Goal: Information Seeking & Learning: Learn about a topic

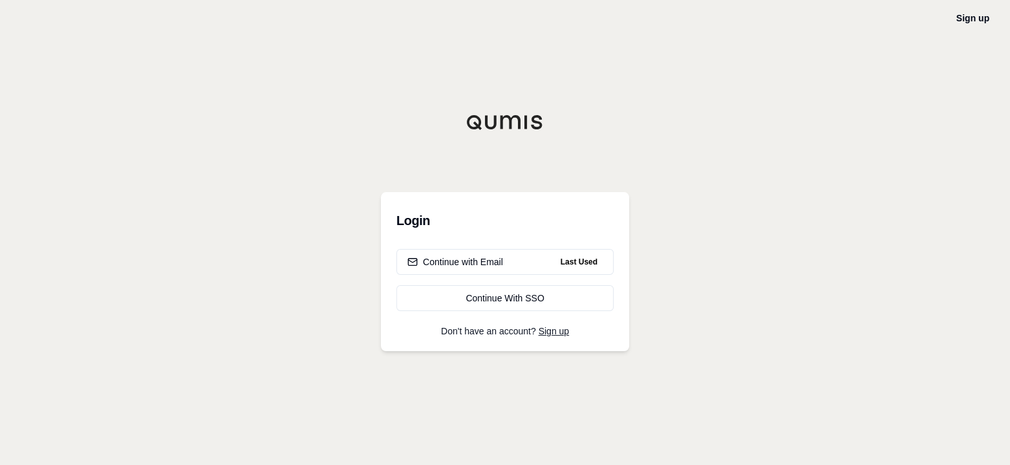
click at [481, 262] on div "Continue with Email" at bounding box center [455, 261] width 96 height 13
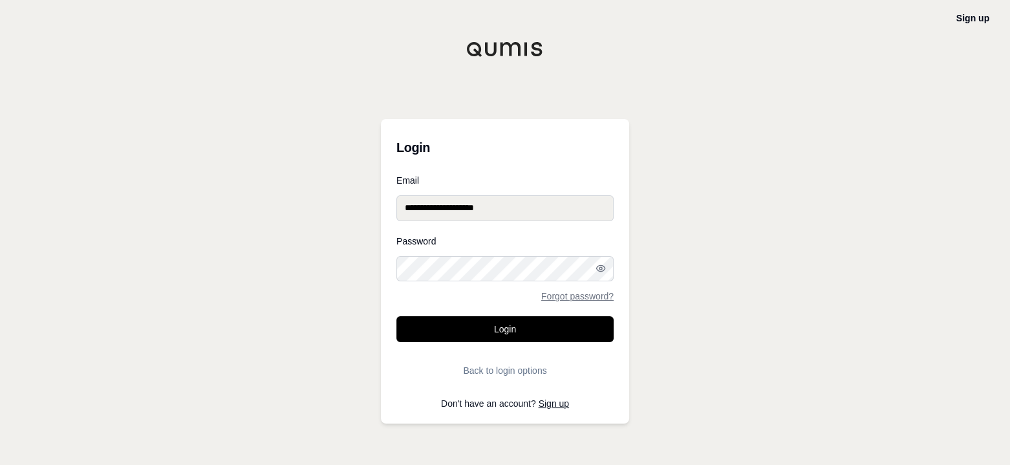
click at [514, 328] on button "Login" at bounding box center [504, 329] width 217 height 26
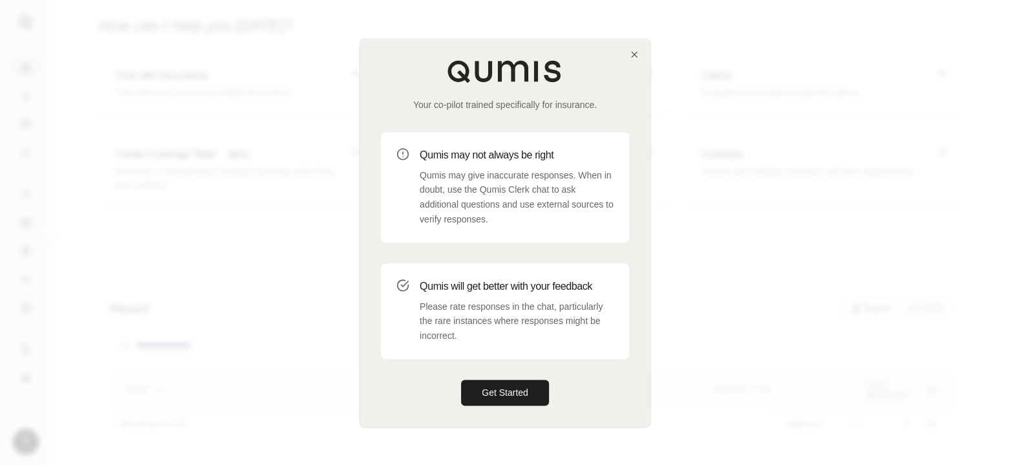
click at [497, 392] on button "Get Started" at bounding box center [505, 392] width 88 height 26
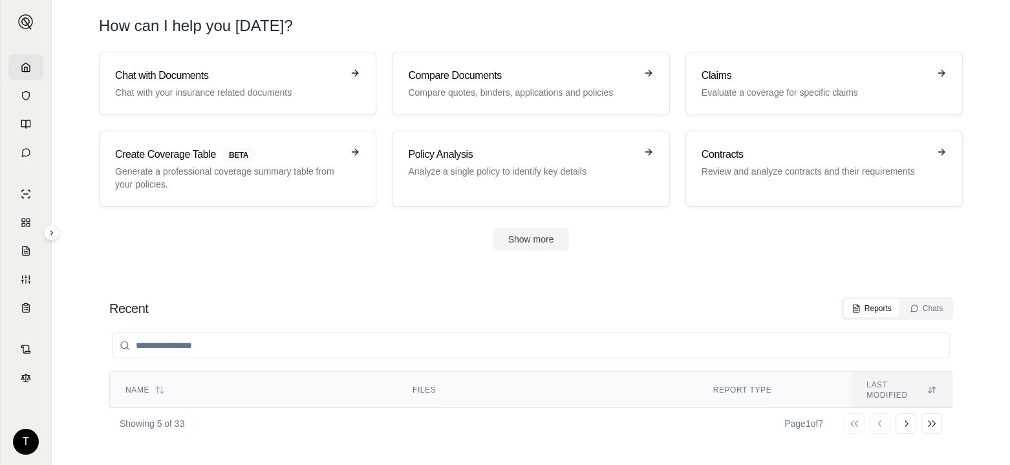
click at [758, 81] on h3 "Claims" at bounding box center [814, 76] width 227 height 16
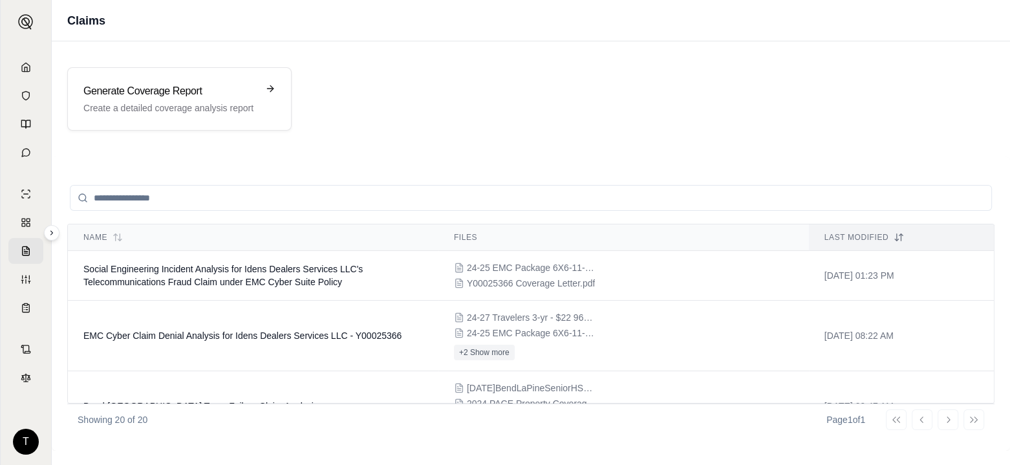
click at [190, 279] on span "Social Engineering Incident Analysis for Idens Dealers Services LLC's Telecommu…" at bounding box center [222, 275] width 279 height 23
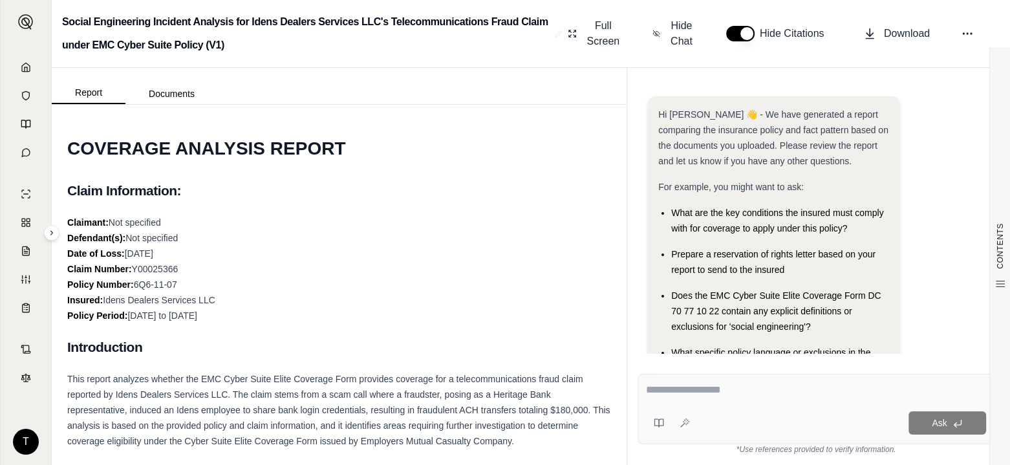
scroll to position [78, 0]
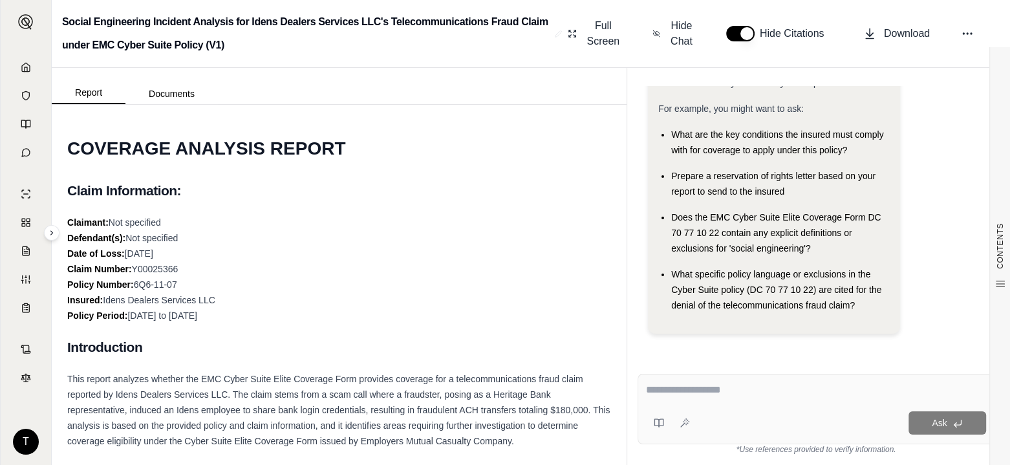
click at [180, 92] on button "Documents" at bounding box center [171, 93] width 92 height 21
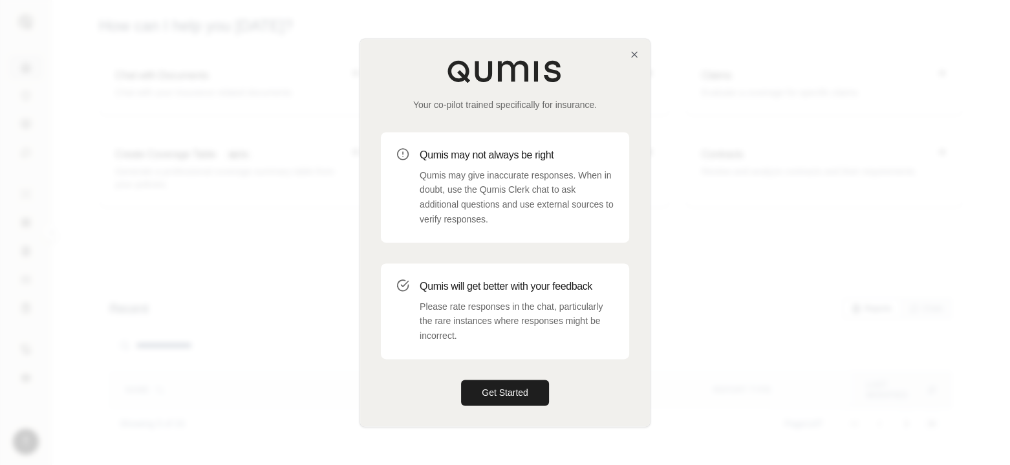
click at [529, 394] on button "Get Started" at bounding box center [505, 392] width 88 height 26
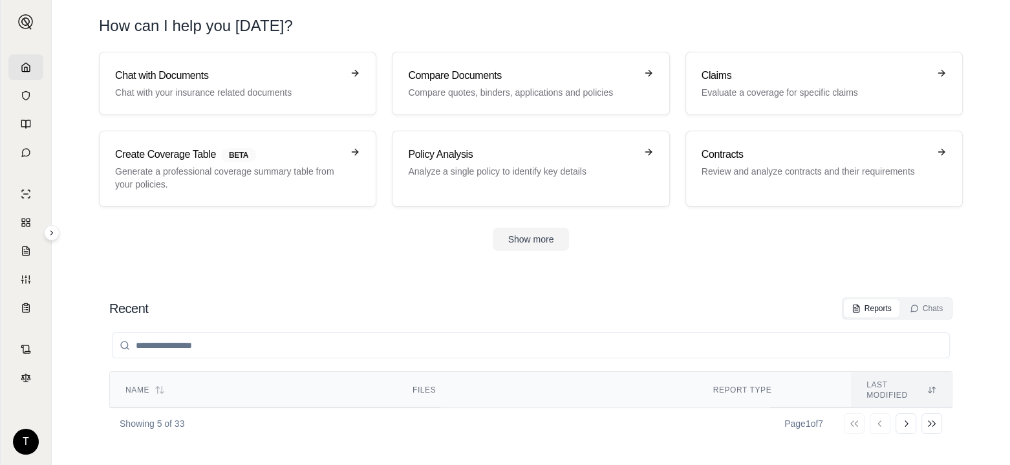
click at [742, 91] on p "Evaluate a coverage for specific claims" at bounding box center [814, 92] width 227 height 13
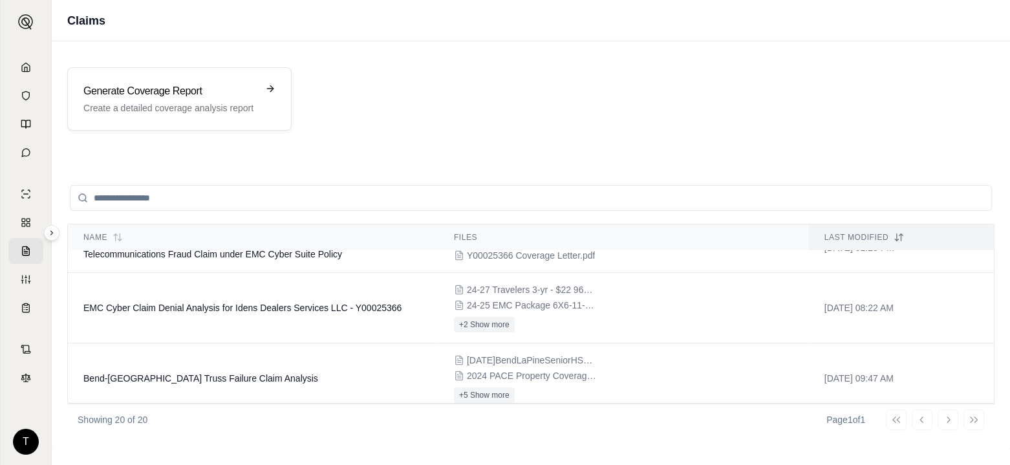
scroll to position [65, 0]
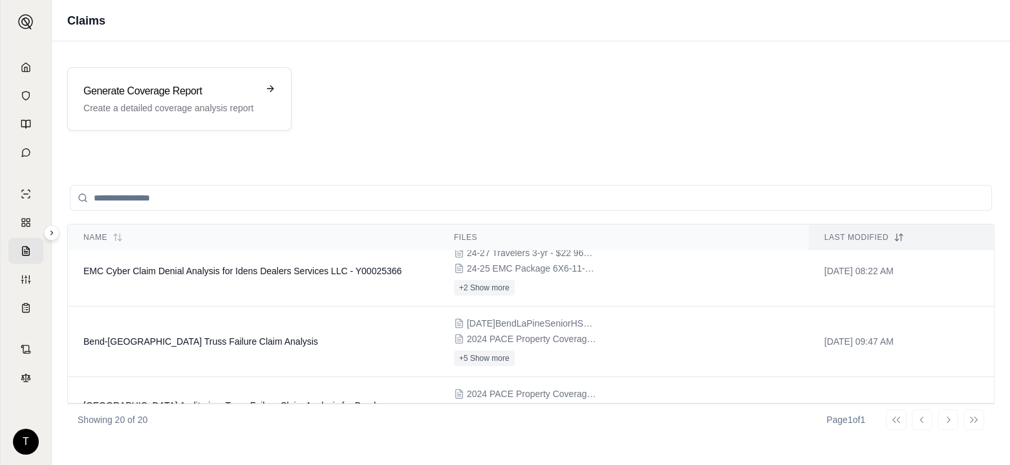
click at [233, 275] on span "EMC Cyber Claim Denial Analysis for Idens Dealers Services LLC - Y00025366" at bounding box center [242, 271] width 318 height 10
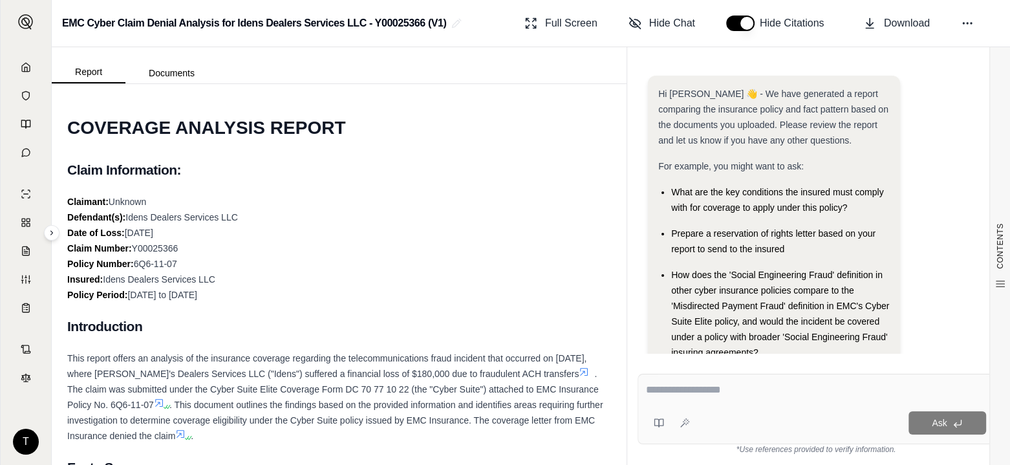
scroll to position [135, 0]
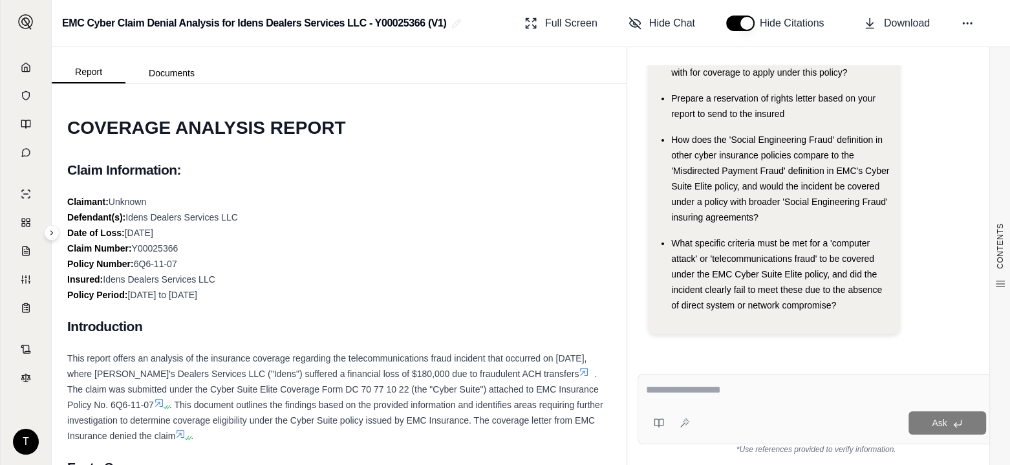
click at [156, 68] on button "Documents" at bounding box center [171, 73] width 92 height 21
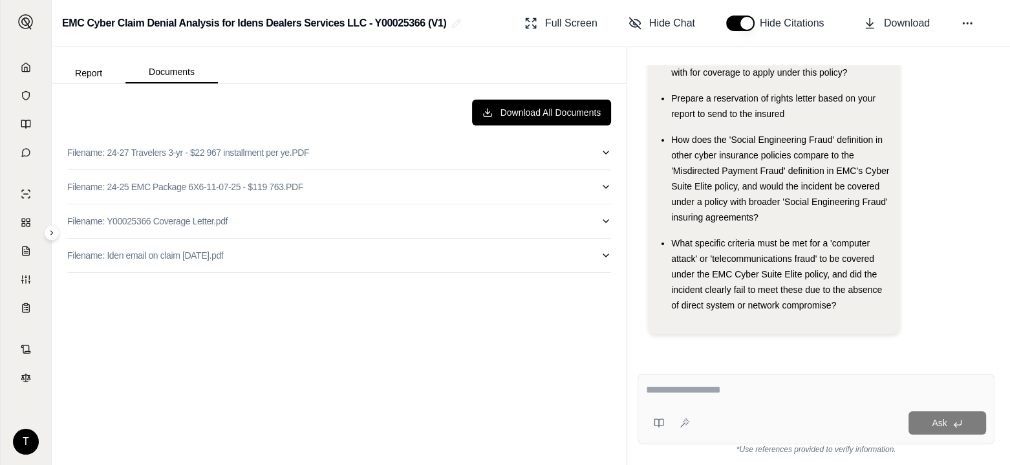
click at [658, 390] on textarea at bounding box center [816, 390] width 340 height 16
type textarea "**********"
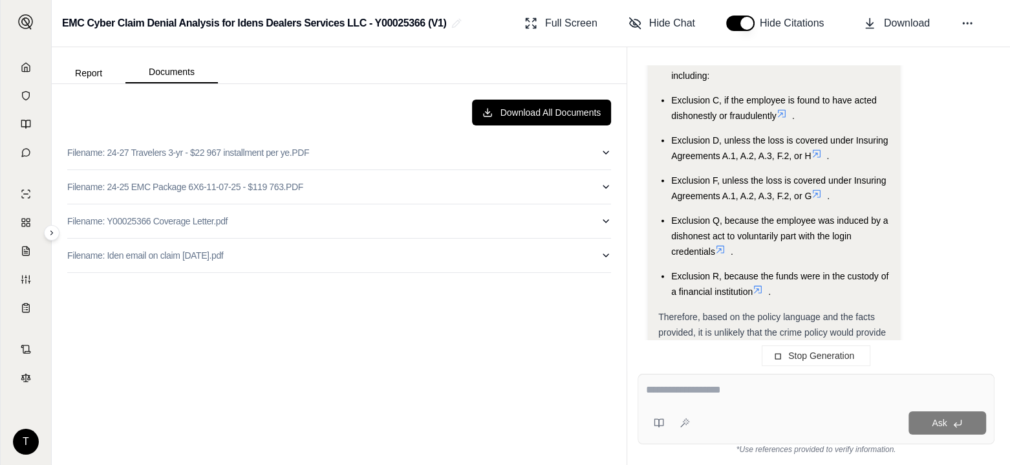
scroll to position [7899, 0]
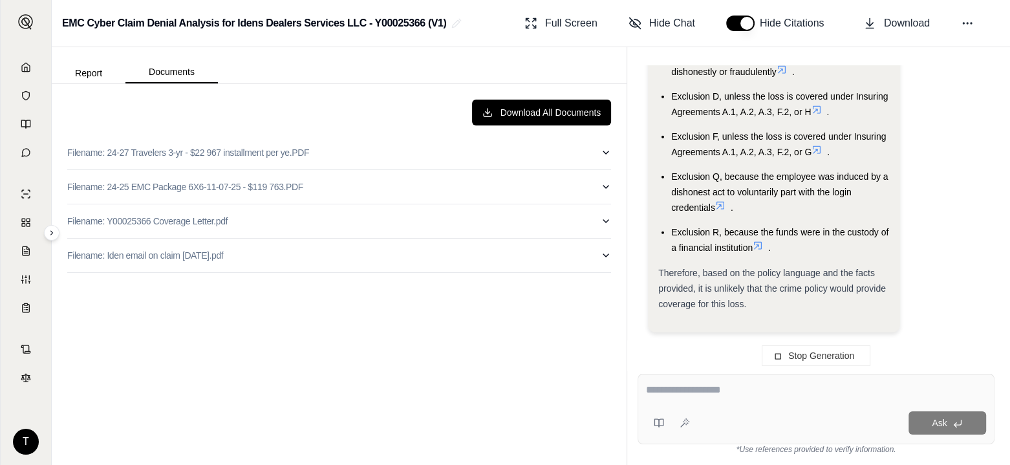
click at [663, 389] on textarea at bounding box center [816, 390] width 340 height 16
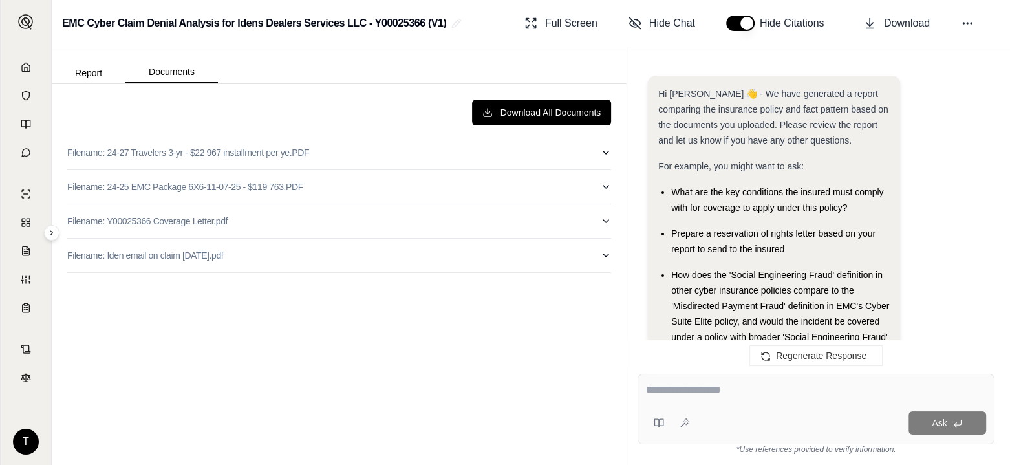
scroll to position [7935, 0]
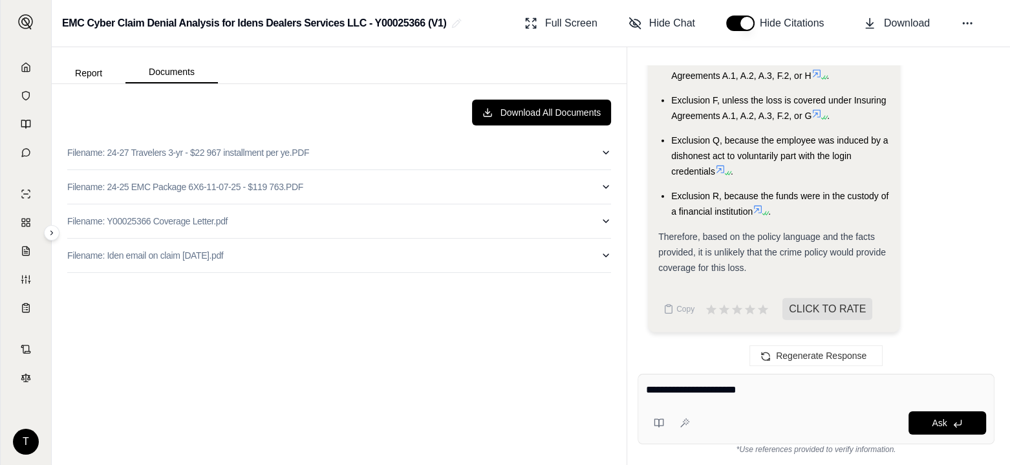
type textarea "**********"
click at [941, 422] on span "Ask" at bounding box center [939, 423] width 15 height 10
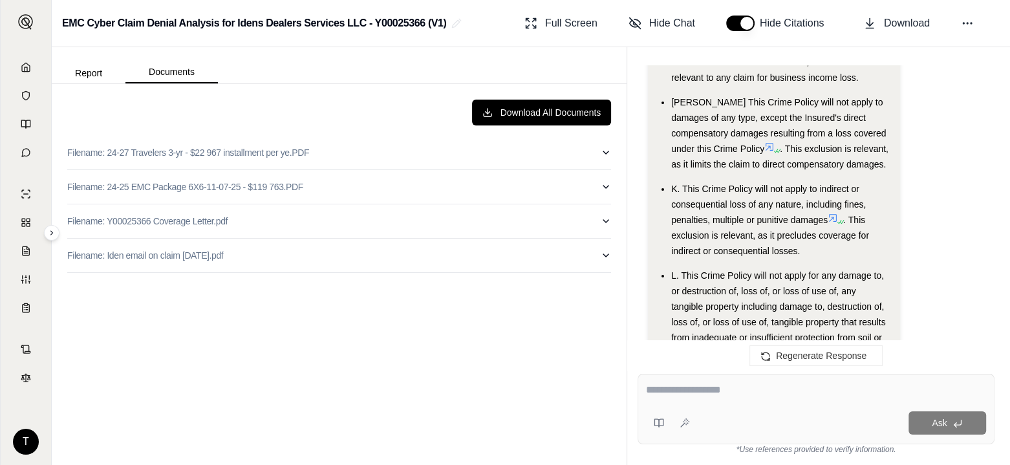
scroll to position [4572, 0]
